Goal: Task Accomplishment & Management: Manage account settings

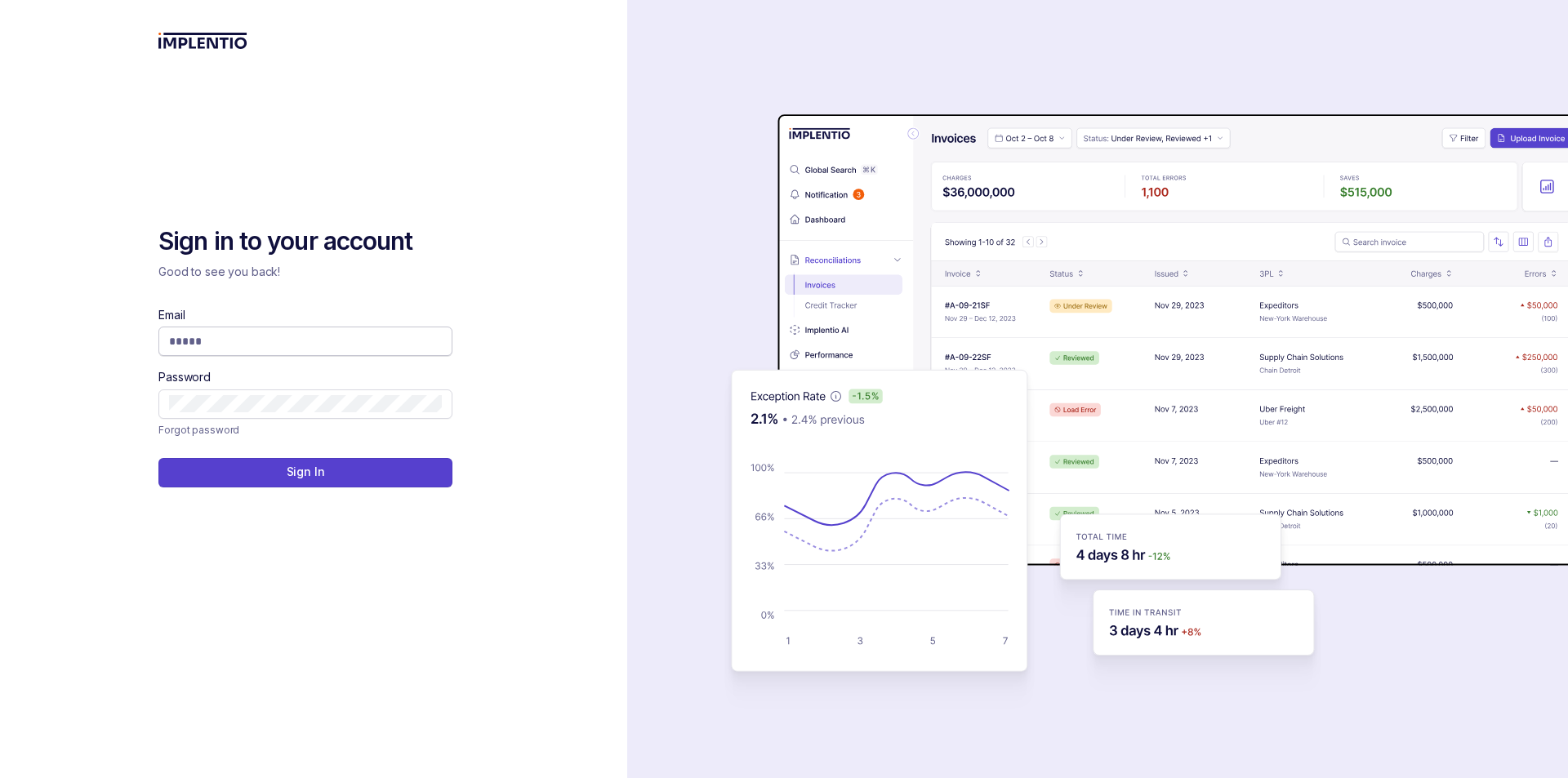
click at [291, 343] on input "Email" at bounding box center [306, 341] width 273 height 16
type input "**********"
